Goal: Information Seeking & Learning: Learn about a topic

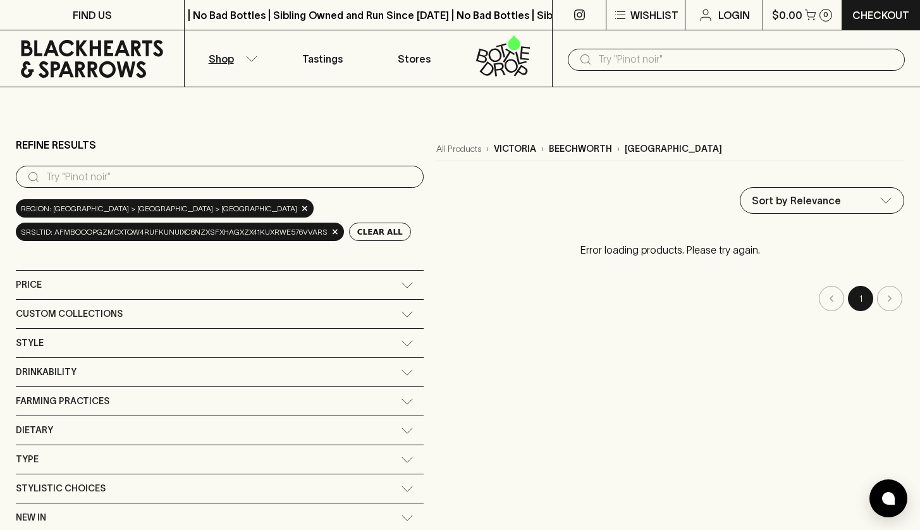
click at [145, 168] on input "search" at bounding box center [230, 177] width 368 height 20
type input "sorrenberg"
click at [216, 182] on input "sorrenberg" at bounding box center [230, 177] width 368 height 20
click at [301, 207] on span "×" at bounding box center [305, 208] width 8 height 13
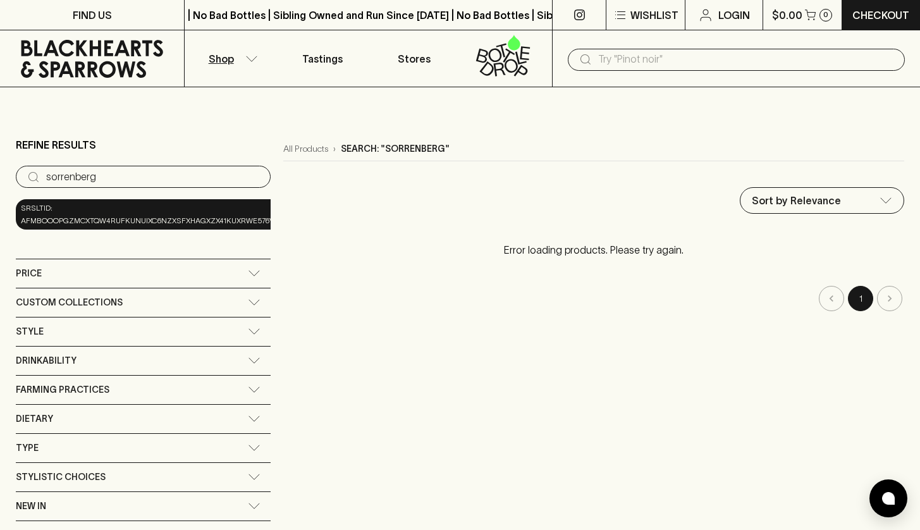
click at [151, 173] on input "sorrenberg" at bounding box center [153, 177] width 214 height 20
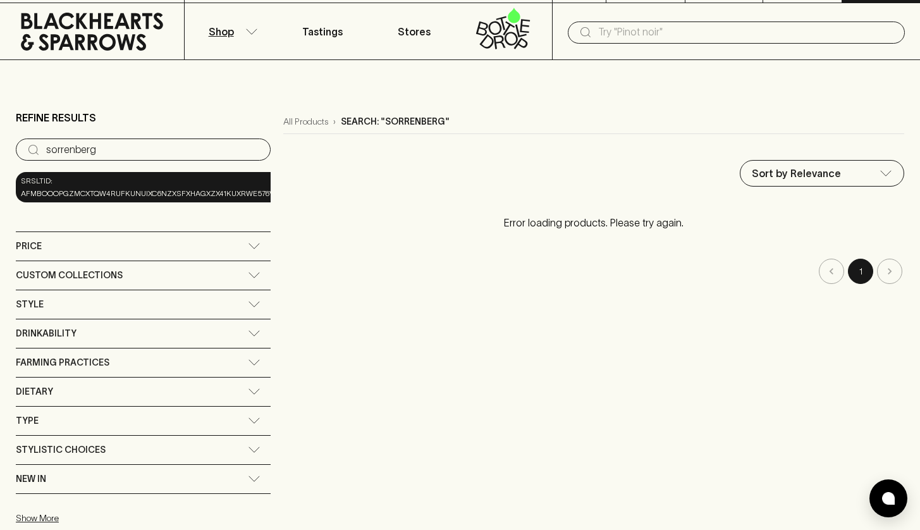
scroll to position [28, 0]
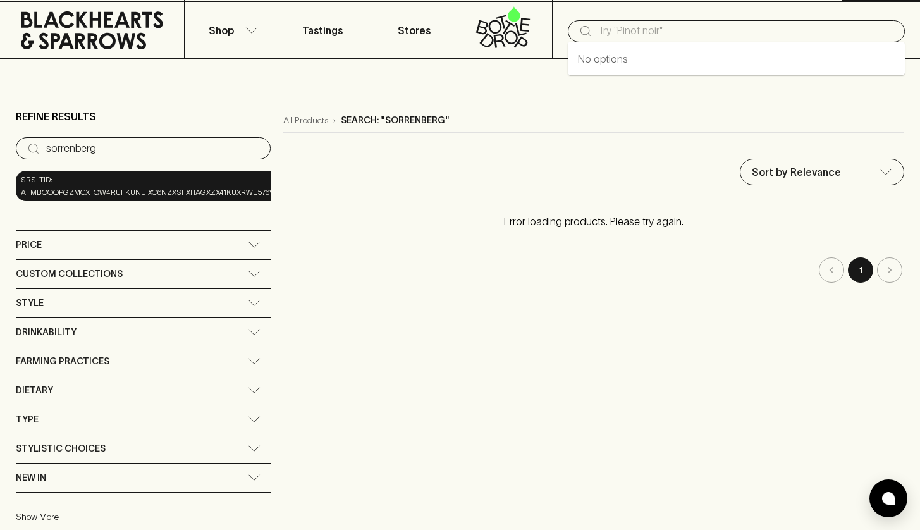
click at [650, 33] on input "text" at bounding box center [746, 31] width 297 height 20
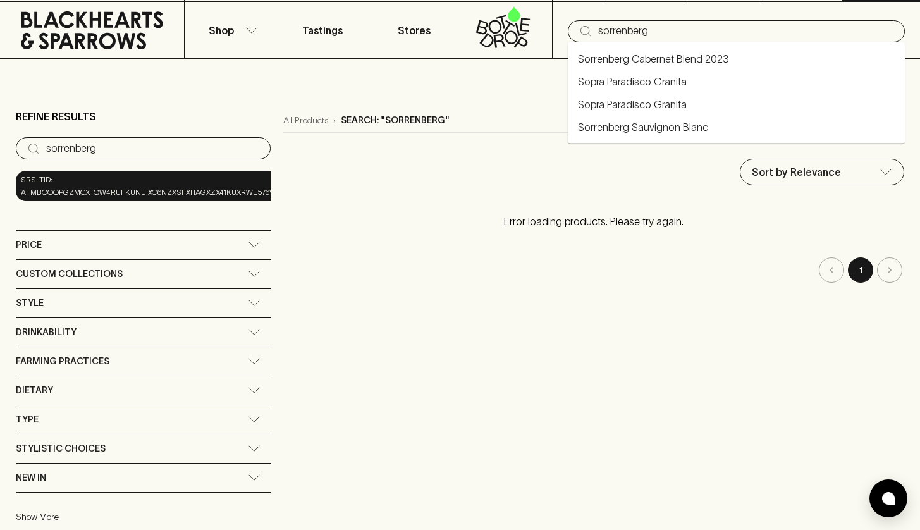
type input "sorrenberg"
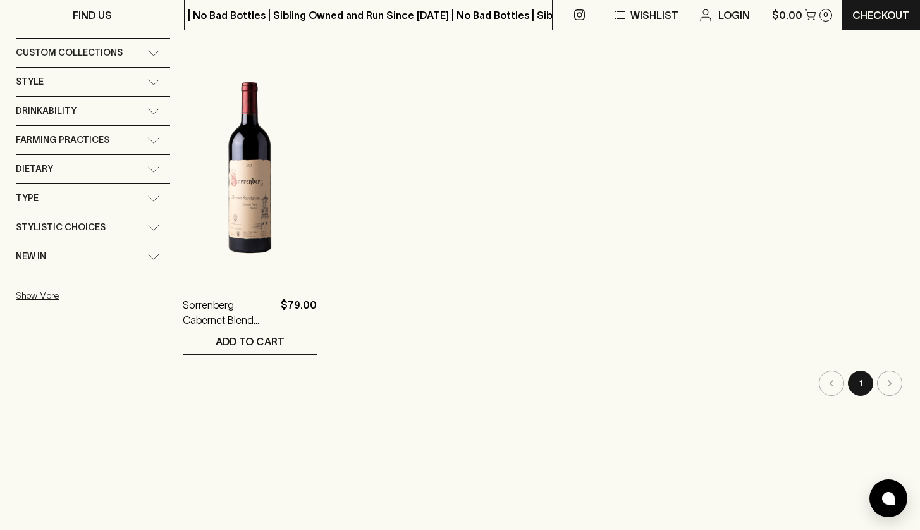
scroll to position [220, 0]
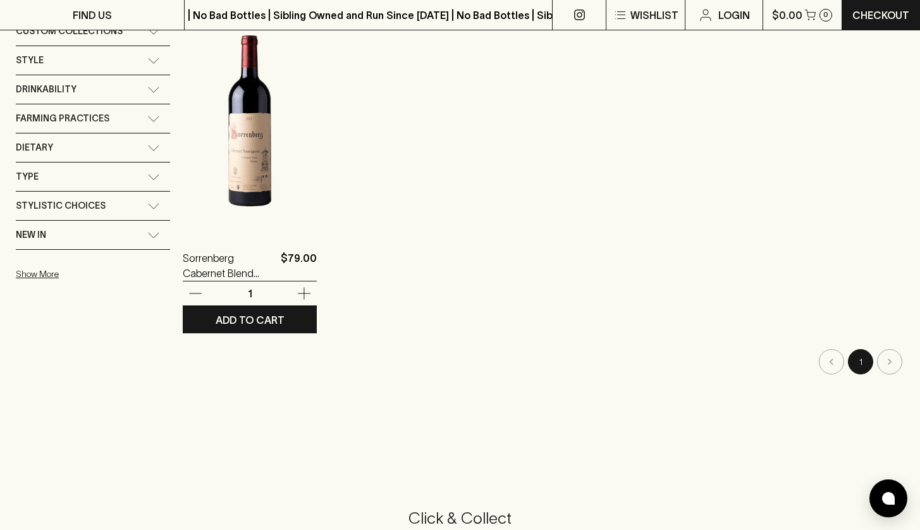
click at [254, 133] on img at bounding box center [250, 120] width 134 height 221
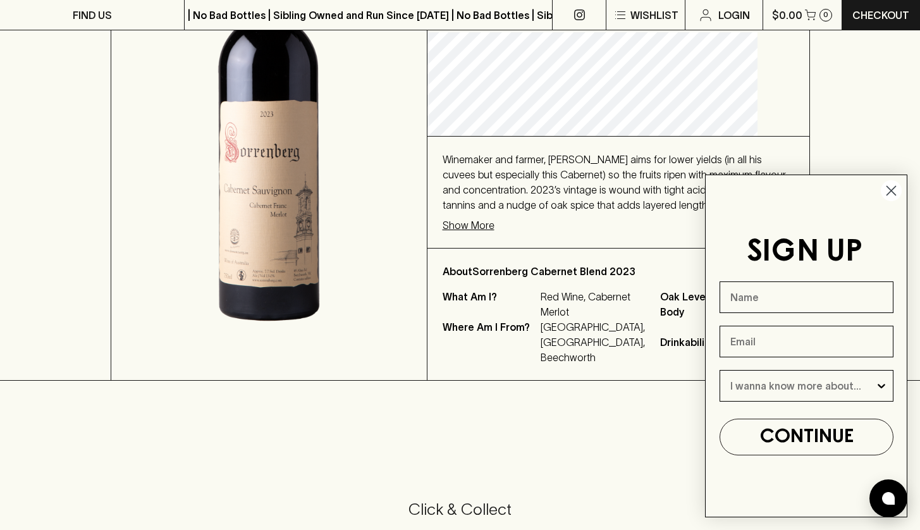
scroll to position [275, 0]
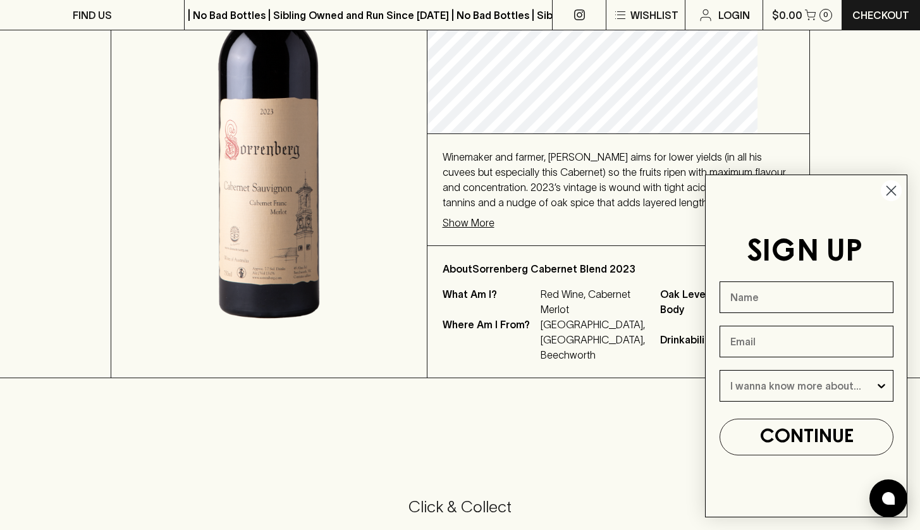
click at [532, 272] on p "About Sorrenberg Cabernet Blend 2023" at bounding box center [619, 268] width 352 height 15
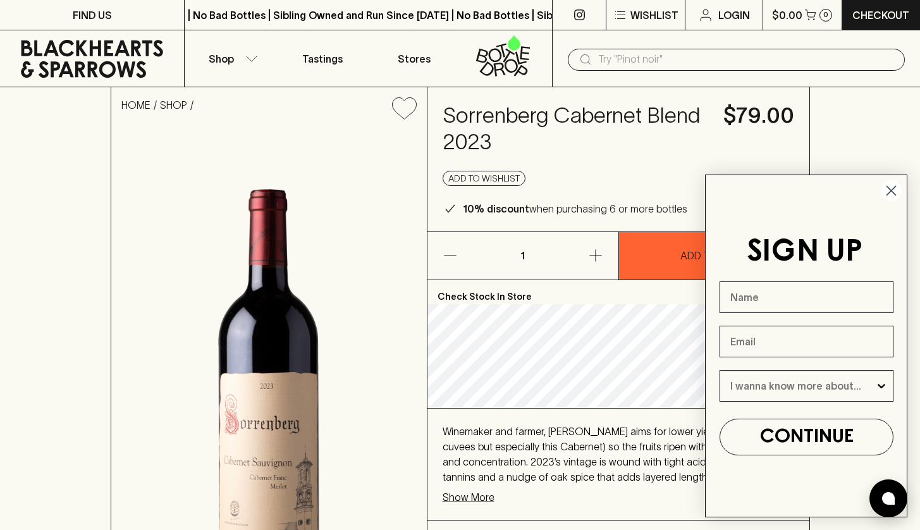
scroll to position [0, 0]
